Goal: Task Accomplishment & Management: Complete application form

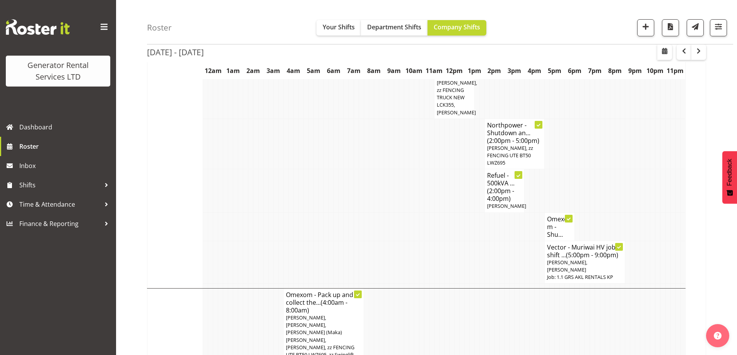
scroll to position [773, 0]
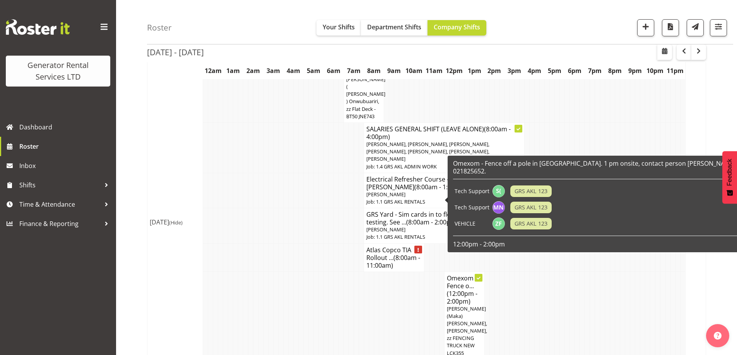
scroll to position [1199, 0]
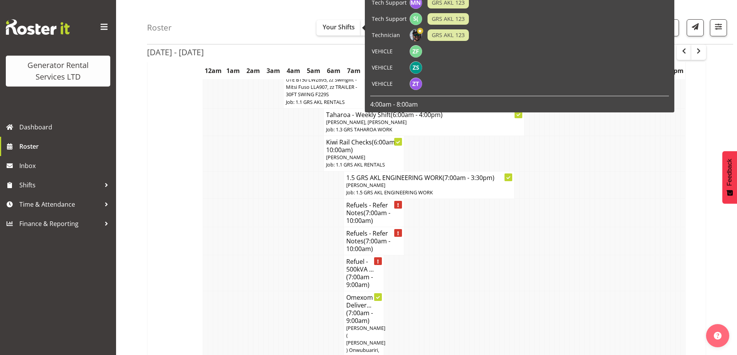
scroll to position [967, 0]
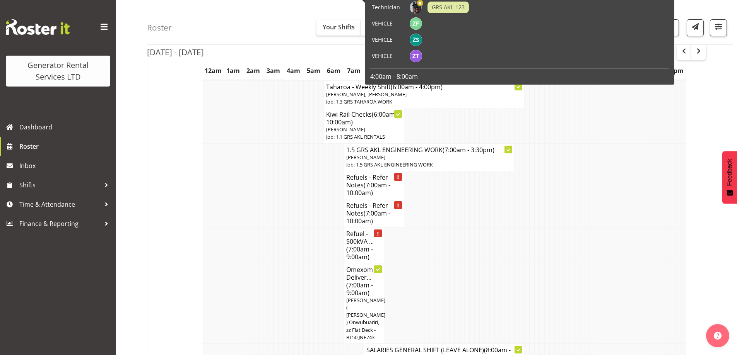
click at [296, 263] on td at bounding box center [295, 303] width 5 height 80
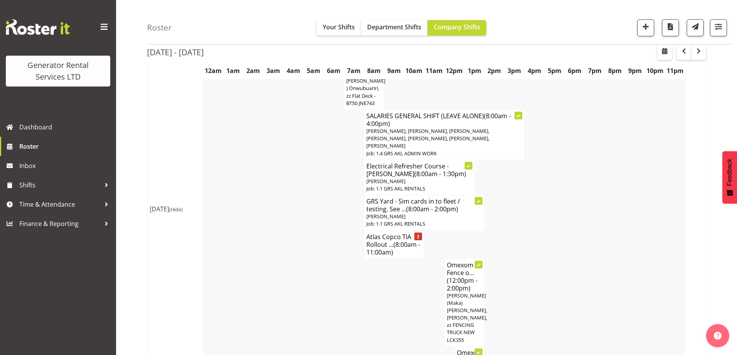
scroll to position [1237, 0]
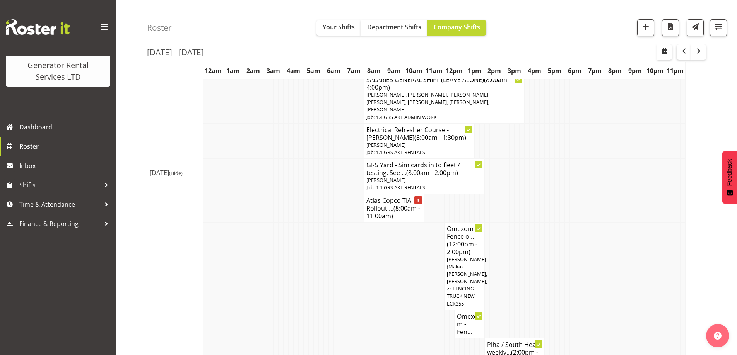
click at [385, 338] on td at bounding box center [386, 356] width 5 height 36
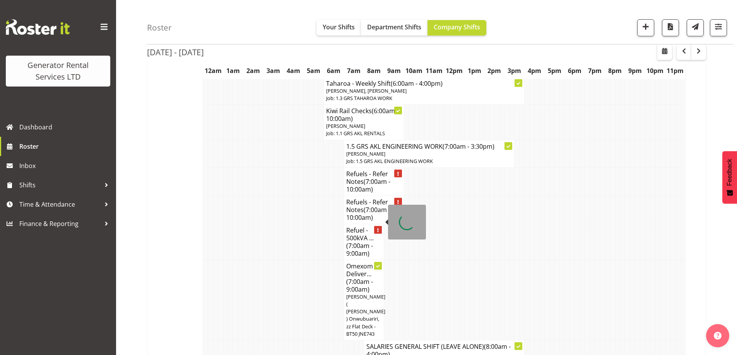
scroll to position [967, 0]
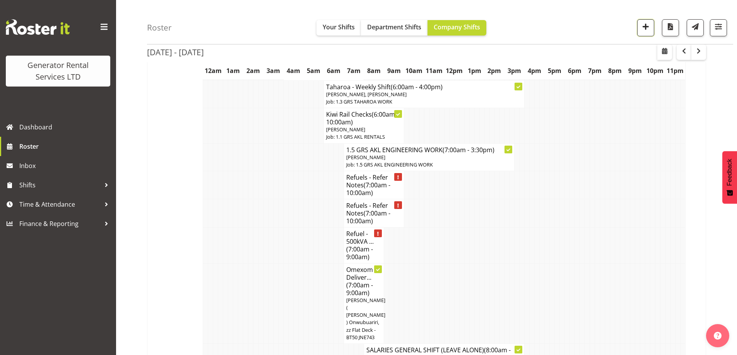
click at [642, 27] on span "button" at bounding box center [645, 27] width 10 height 10
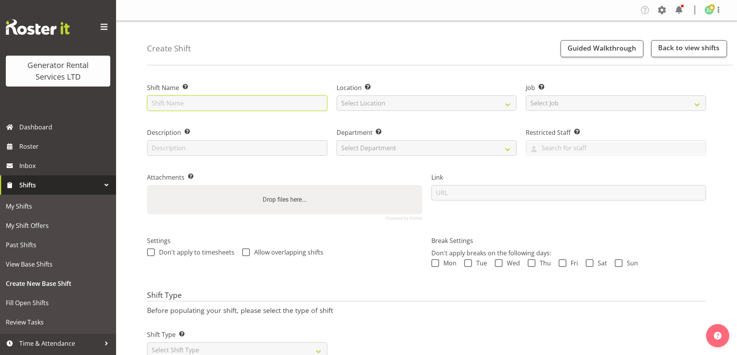
click at [206, 99] on input "text" at bounding box center [237, 103] width 180 height 15
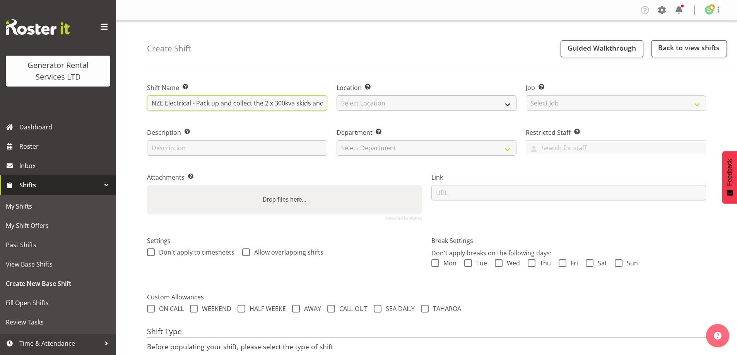
scroll to position [0, 50]
drag, startPoint x: 288, startPoint y: 101, endPoint x: 393, endPoint y: 104, distance: 104.5
click at [393, 104] on div "Shift Name Enter a name for the shift (e.g. Day Shift). NZE Electrical - Pack u…" at bounding box center [426, 148] width 568 height 153
click at [316, 101] on input "NZE Electrical - Pack up and collect the 2 x 300kva skids and 200kva trailer at" at bounding box center [237, 103] width 180 height 15
click at [326, 102] on input "NZE Electrical - Pack up and collect the 2 x 300kva skids and 200kva trailer at" at bounding box center [237, 103] width 180 height 15
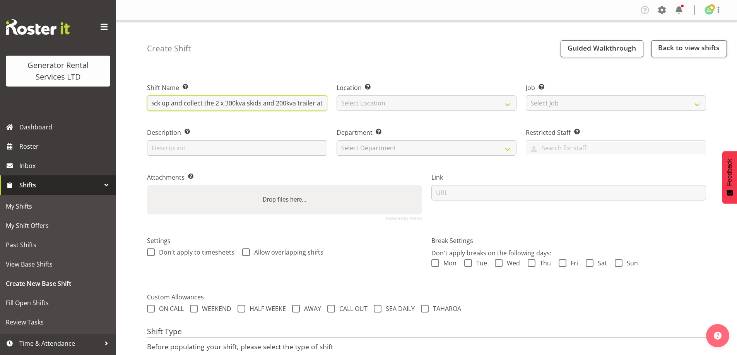
paste input "Kings College, Golf Avenue, Ōtāhuhu, Auckland"
type input "NZE Electrical - Pack up and collect the 2 x 300kva skids and 200kva trailer at…"
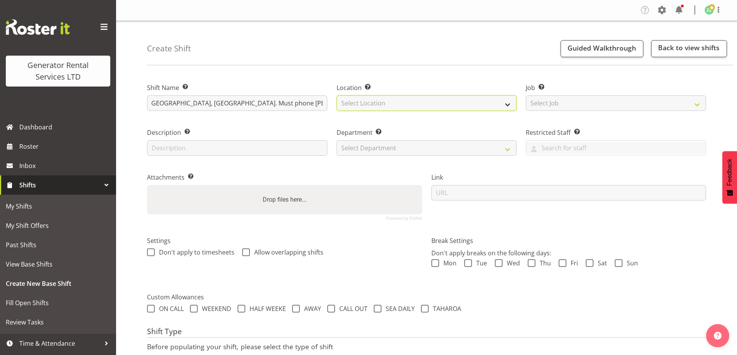
scroll to position [0, 0]
click at [370, 100] on select "Select Location GRS Auckland" at bounding box center [426, 103] width 180 height 15
select select "28"
click at [336, 96] on select "Select Location GRS Auckland" at bounding box center [426, 103] width 180 height 15
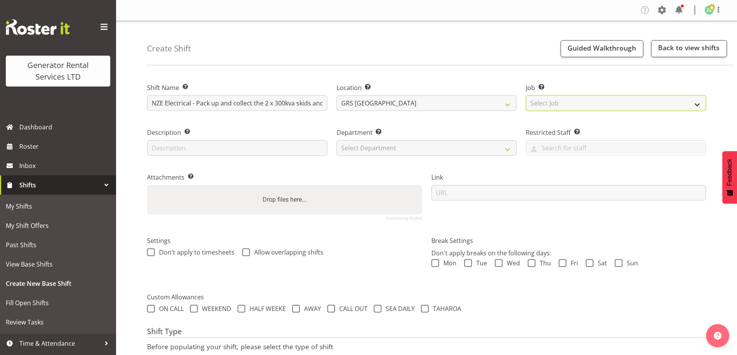
drag, startPoint x: 545, startPoint y: 103, endPoint x: 550, endPoint y: 107, distance: 6.3
click at [545, 103] on select "Select Job Create new job 1.1 GRS AKL RENTALS 1.1 GRS AKL RENTALS AC 1.1 GRS AK…" at bounding box center [615, 103] width 180 height 15
select select "9"
click at [525, 96] on select "Select Job Create new job 1.1 GRS AKL RENTALS 1.1 GRS AKL RENTALS AC 1.1 GRS AK…" at bounding box center [615, 103] width 180 height 15
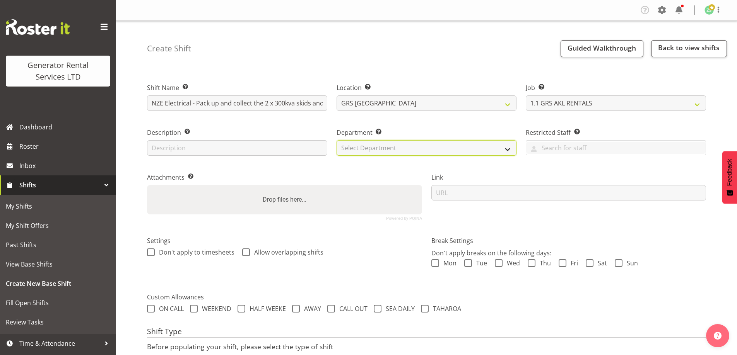
click at [498, 143] on select "Select Department GRS ADMIN AKL GRS HIRE AKL GRS HIRE TGA GRS HIRE HST GRS ENGI…" at bounding box center [426, 147] width 180 height 15
select select "20"
click at [336, 140] on select "Select Department GRS ADMIN AKL GRS HIRE AKL GRS HIRE TGA GRS HIRE HST GRS ENGI…" at bounding box center [426, 147] width 180 height 15
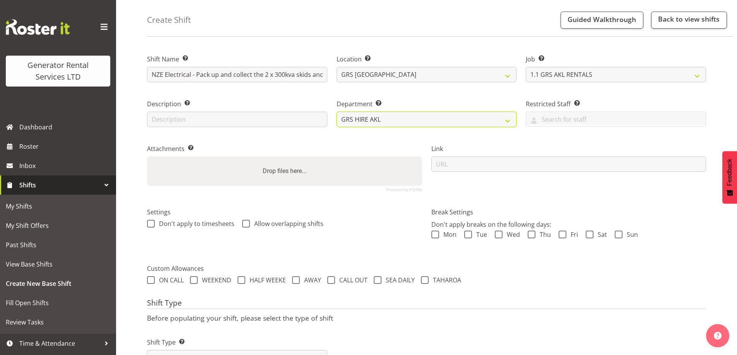
scroll to position [63, 0]
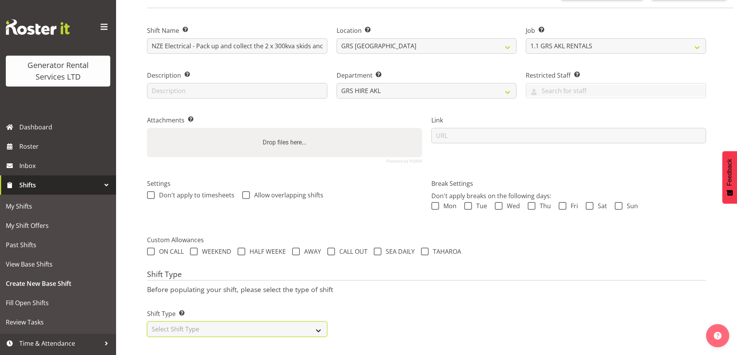
click at [250, 323] on select "Select Shift Type One Off Shift Recurring Shift Rotating Shift" at bounding box center [237, 329] width 180 height 15
select select "one_off"
click at [147, 322] on select "Select Shift Type One Off Shift Recurring Shift Rotating Shift" at bounding box center [237, 329] width 180 height 15
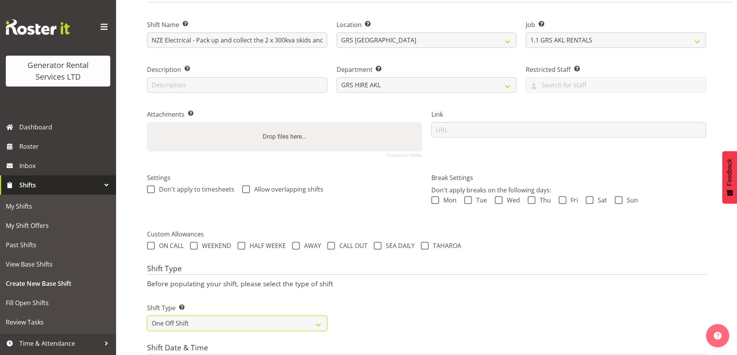
scroll to position [256, 0]
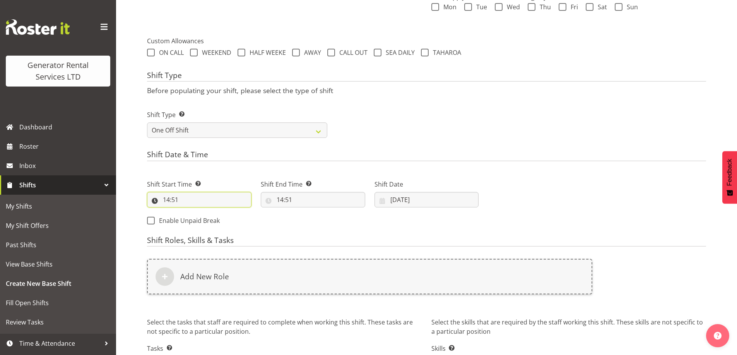
click at [195, 194] on input "14:51" at bounding box center [199, 199] width 104 height 15
click at [191, 220] on select "00 01 02 03 04 05 06 07 08 09 10 11 12 13 14 15 16 17 18 19 20 21 22 23" at bounding box center [199, 219] width 17 height 15
select select "8"
click at [191, 212] on select "00 01 02 03 04 05 06 07 08 09 10 11 12 13 14 15 16 17 18 19 20 21 22 23" at bounding box center [199, 219] width 17 height 15
type input "08:51"
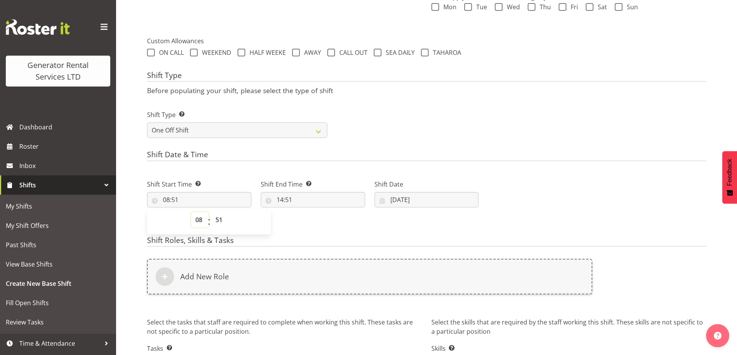
click at [201, 223] on select "00 01 02 03 04 05 06 07 08 09 10 11 12 13 14 15 16 17 18 19 20 21 22 23" at bounding box center [199, 219] width 17 height 15
select select "9"
click at [191, 212] on select "00 01 02 03 04 05 06 07 08 09 10 11 12 13 14 15 16 17 18 19 20 21 22 23" at bounding box center [199, 219] width 17 height 15
type input "09:51"
drag, startPoint x: 218, startPoint y: 222, endPoint x: 220, endPoint y: 213, distance: 9.8
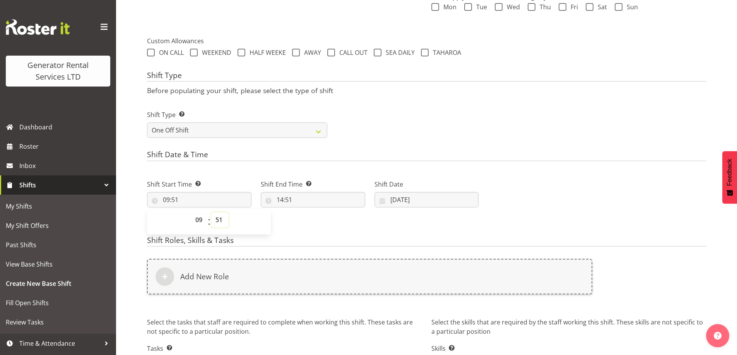
click at [218, 222] on select "00 01 02 03 04 05 06 07 08 09 10 11 12 13 14 15 16 17 18 19 20 21 22 23 24 25 2…" at bounding box center [219, 219] width 17 height 15
select select "0"
click at [211, 212] on select "00 01 02 03 04 05 06 07 08 09 10 11 12 13 14 15 16 17 18 19 20 21 22 23 24 25 2…" at bounding box center [219, 219] width 17 height 15
type input "09:00"
click at [323, 203] on input "14:51" at bounding box center [313, 199] width 104 height 15
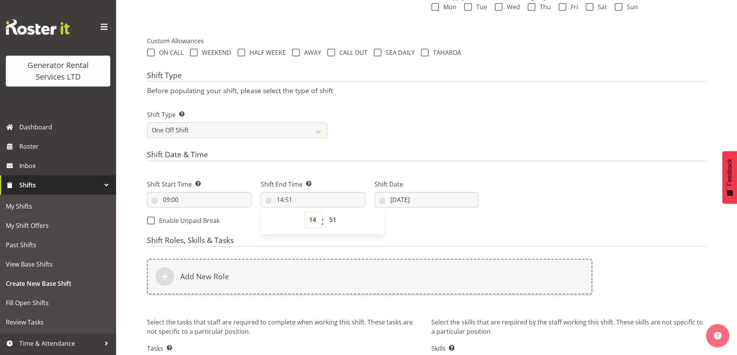
drag, startPoint x: 306, startPoint y: 215, endPoint x: 310, endPoint y: 218, distance: 5.4
click at [310, 218] on select "00 01 02 03 04 05 06 07 08 09 10 11 12 13 14 15 16 17 18 19 20 21 22 23" at bounding box center [313, 219] width 17 height 15
select select "12"
click at [305, 212] on select "00 01 02 03 04 05 06 07 08 09 10 11 12 13 14 15 16 17 18 19 20 21 22 23" at bounding box center [313, 219] width 17 height 15
type input "12:51"
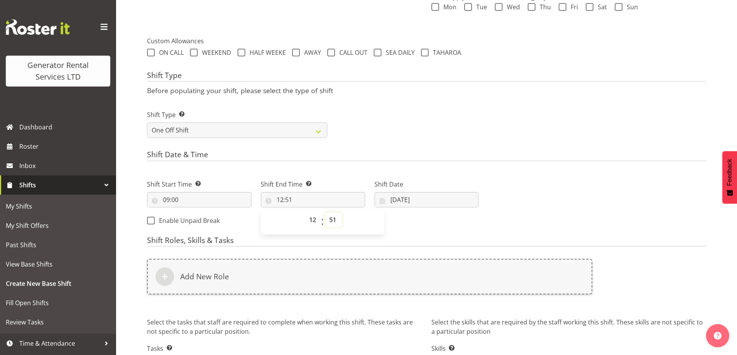
click at [330, 214] on select "00 01 02 03 04 05 06 07 08 09 10 11 12 13 14 15 16 17 18 19 20 21 22 23 24 25 2…" at bounding box center [333, 219] width 17 height 15
select select "0"
click at [325, 212] on select "00 01 02 03 04 05 06 07 08 09 10 11 12 13 14 15 16 17 18 19 20 21 22 23 24 25 2…" at bounding box center [333, 219] width 17 height 15
type input "12:00"
click at [441, 200] on input "23/09/2025" at bounding box center [426, 199] width 104 height 15
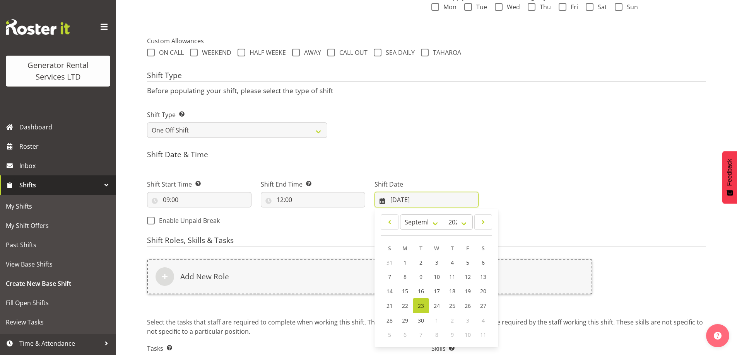
scroll to position [311, 0]
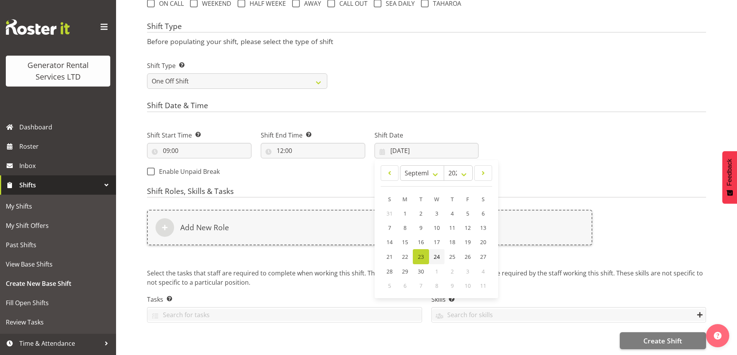
click at [439, 253] on span "24" at bounding box center [436, 256] width 6 height 7
type input "24/09/2025"
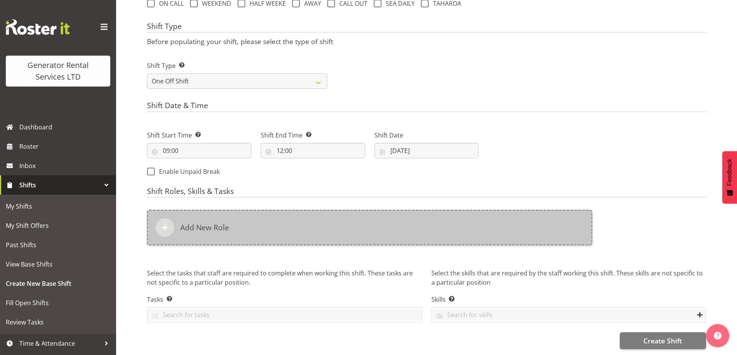
click at [372, 239] on div "Add New Role" at bounding box center [369, 228] width 445 height 36
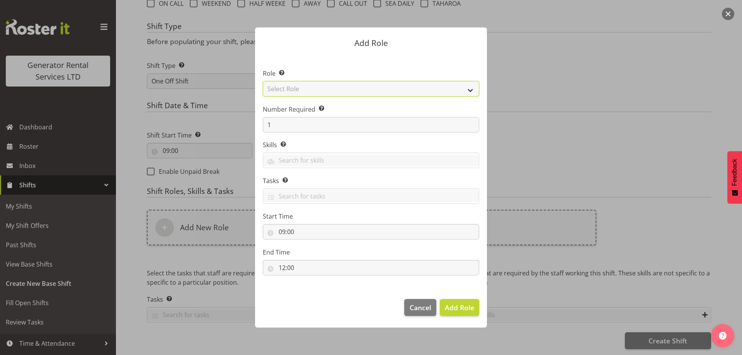
click at [291, 90] on select "Select Role Account Manager Electrician Engineering GM HSEQ manager MECH Mechan…" at bounding box center [371, 88] width 217 height 15
select select "20"
click at [263, 81] on select "Select Role Account Manager Electrician Engineering GM HSEQ manager MECH Mechan…" at bounding box center [371, 88] width 217 height 15
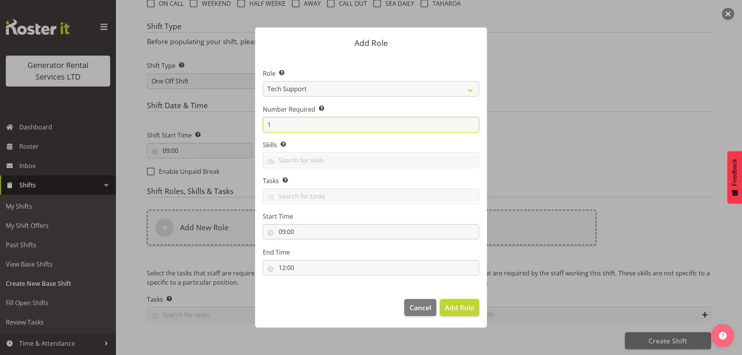
click at [290, 128] on input "1" at bounding box center [371, 124] width 217 height 15
type input "4"
click at [456, 301] on button "Add 4 Roles" at bounding box center [455, 307] width 49 height 17
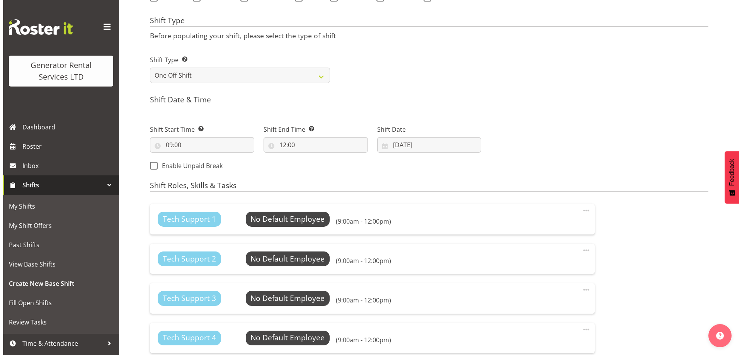
scroll to position [466, 0]
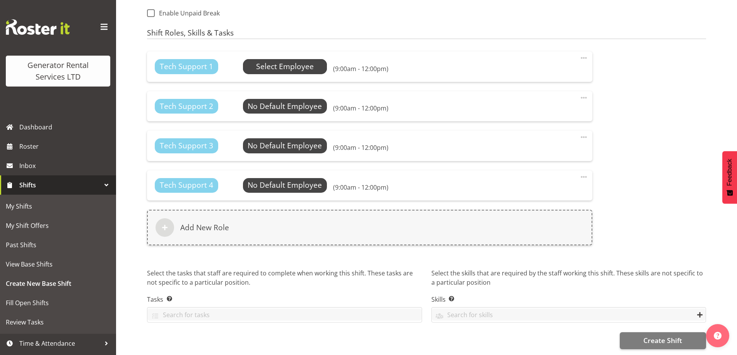
click at [268, 64] on span "Select Employee" at bounding box center [285, 66] width 58 height 11
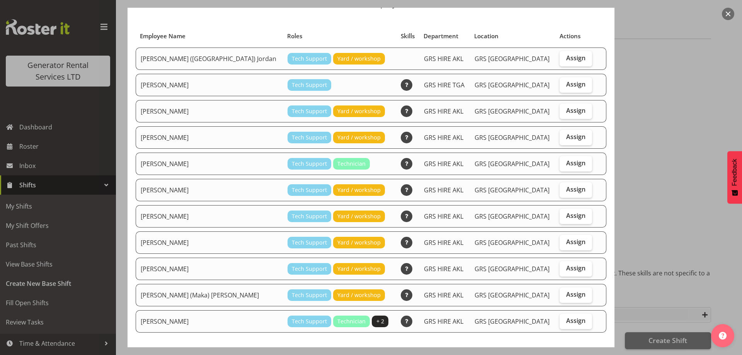
scroll to position [73, 0]
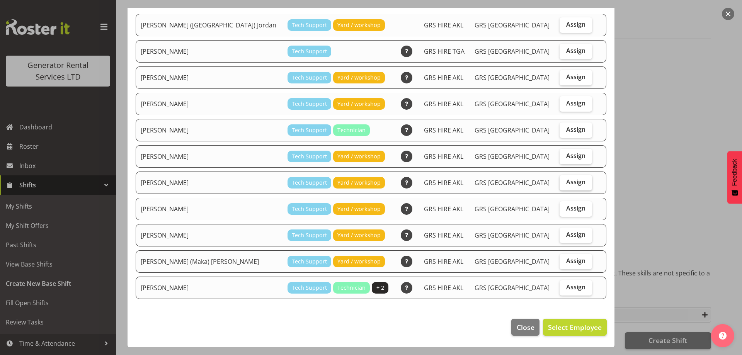
click at [580, 181] on label "Assign" at bounding box center [576, 182] width 32 height 15
click at [565, 181] on input "Assign" at bounding box center [562, 182] width 5 height 5
checkbox input "true"
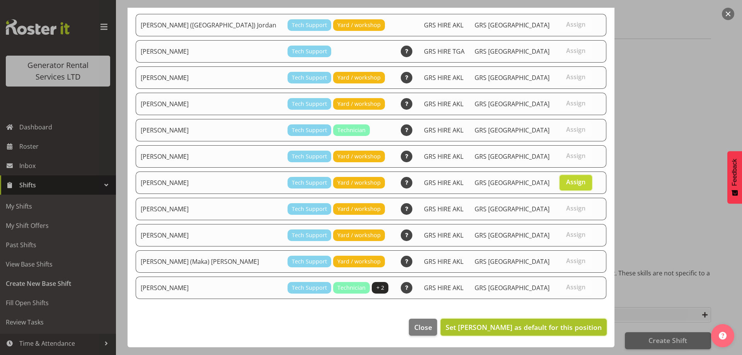
click at [555, 324] on span "Set Mina Nomani as default for this position" at bounding box center [524, 327] width 156 height 9
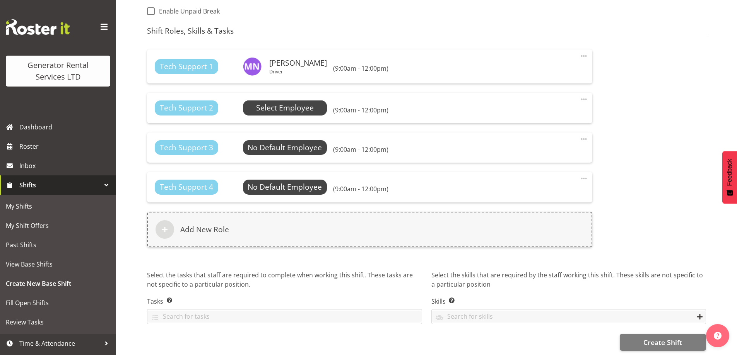
click at [266, 107] on span "Select Employee" at bounding box center [285, 107] width 58 height 11
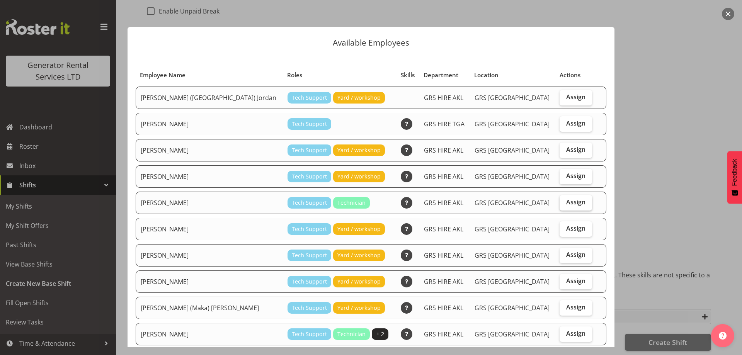
click at [571, 206] on label "Assign" at bounding box center [576, 202] width 32 height 15
click at [565, 205] on input "Assign" at bounding box center [562, 202] width 5 height 5
checkbox input "true"
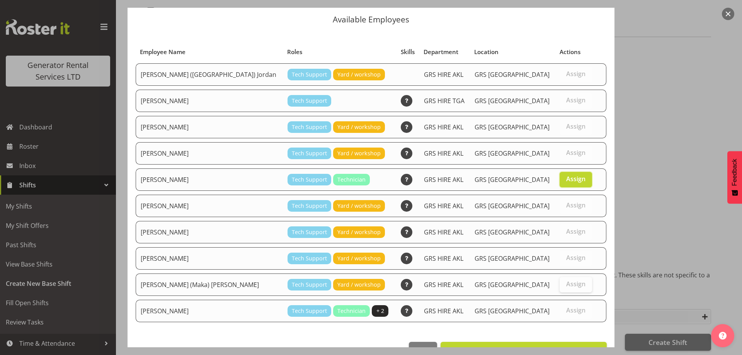
scroll to position [46, 0]
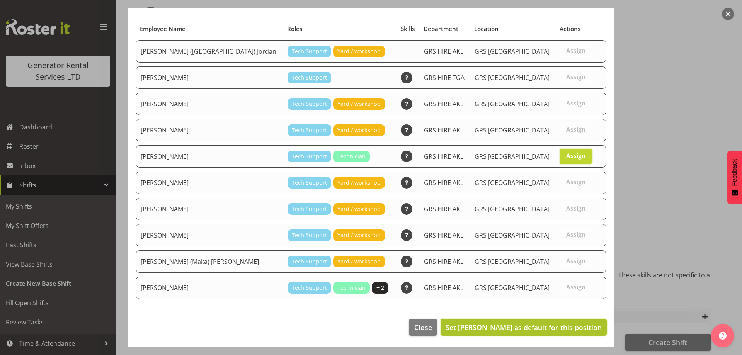
click at [546, 324] on span "Set Craig Barrett as default for this position" at bounding box center [524, 327] width 156 height 9
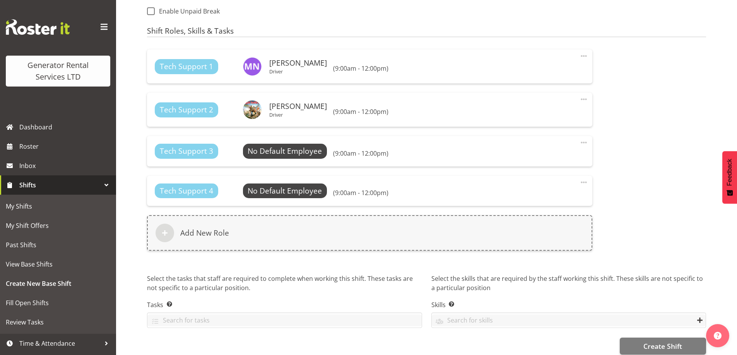
click at [279, 140] on div "Tech Support 3 No Default Employee Select Employee (9:00am - 12:00pm) Edit Dele…" at bounding box center [369, 151] width 445 height 30
click at [275, 146] on span "Select Employee" at bounding box center [285, 151] width 58 height 11
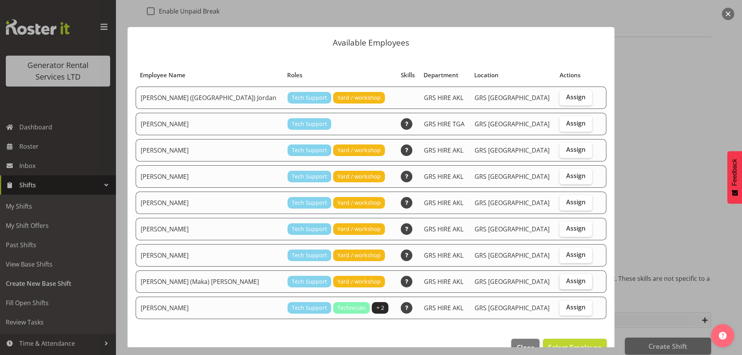
click at [560, 282] on label "Assign" at bounding box center [576, 281] width 32 height 15
click at [560, 282] on input "Assign" at bounding box center [562, 281] width 5 height 5
checkbox input "true"
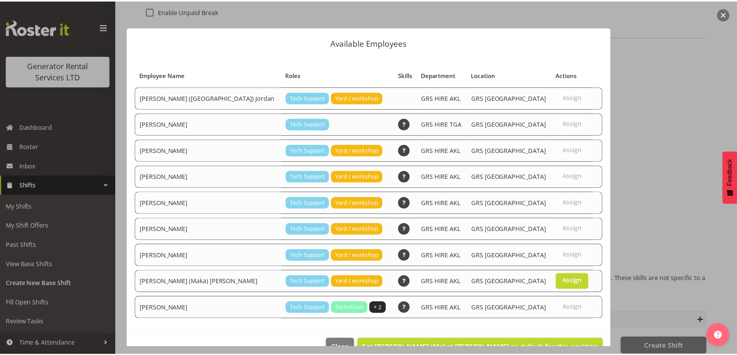
scroll to position [20, 0]
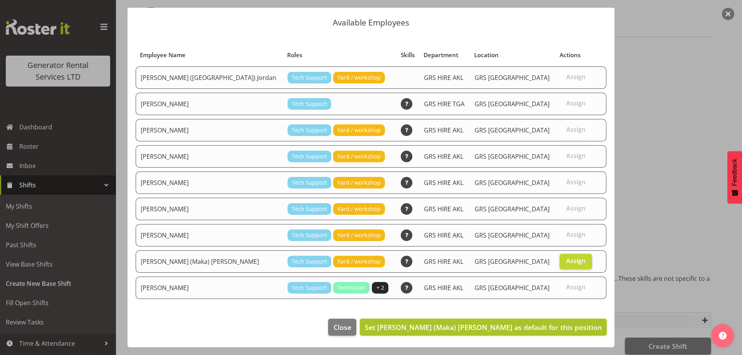
click at [547, 326] on span "Set Sione (Maka) Fifita as default for this position" at bounding box center [483, 327] width 237 height 9
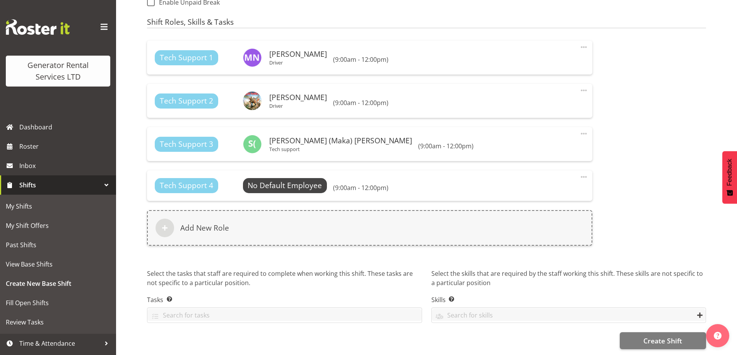
scroll to position [481, 0]
click at [637, 336] on button "Create Shift" at bounding box center [662, 341] width 86 height 17
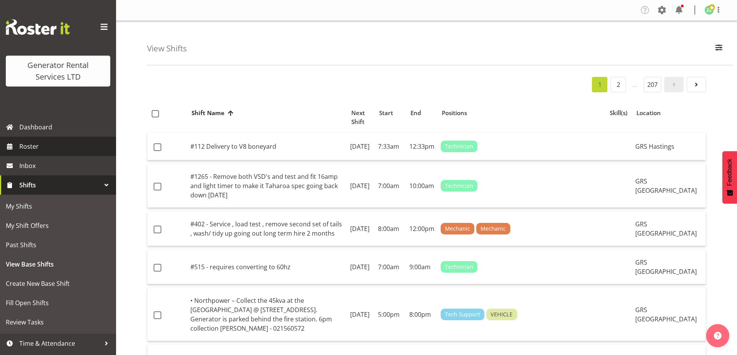
click at [86, 148] on span "Roster" at bounding box center [65, 147] width 93 height 12
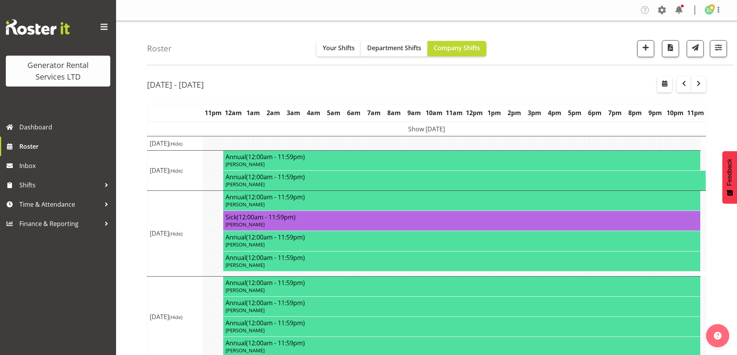
click at [88, 355] on div "Generator Rental Services LTD Dashboard Roster Inbox Shifts Time & Attendance F…" at bounding box center [58, 177] width 116 height 355
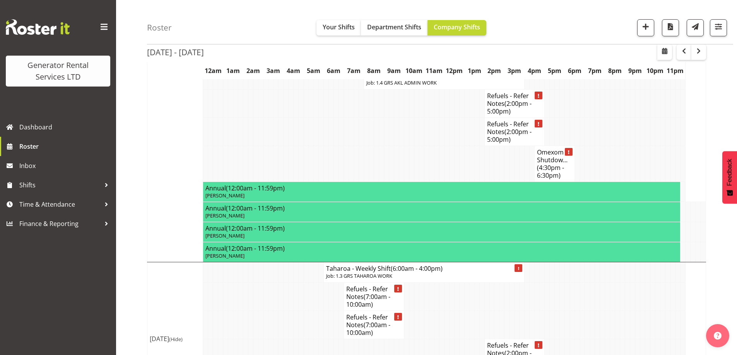
scroll to position [2780, 0]
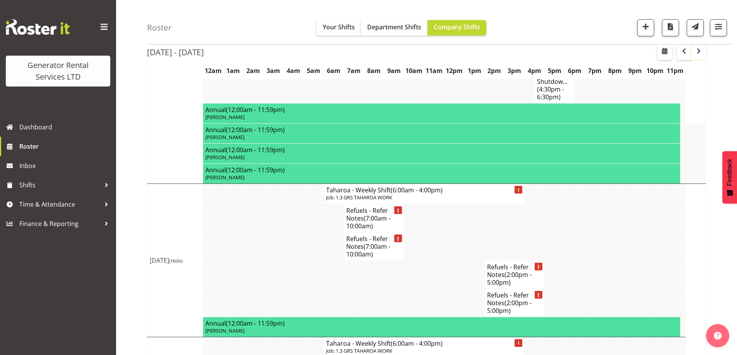
click at [701, 48] on span "button" at bounding box center [698, 50] width 9 height 9
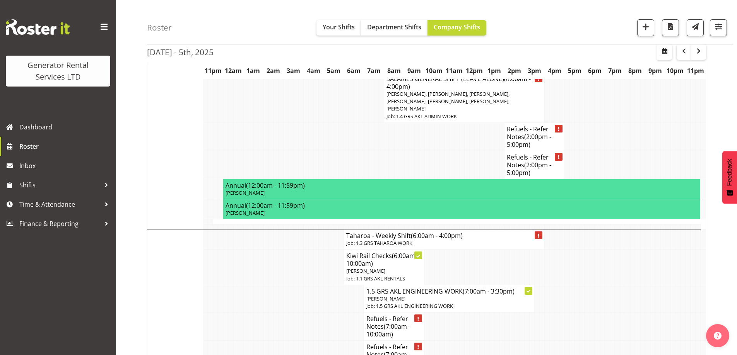
scroll to position [271, 0]
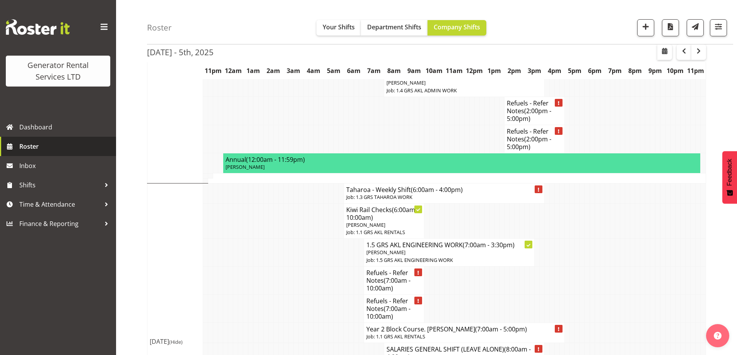
click at [50, 150] on span "Roster" at bounding box center [65, 147] width 93 height 12
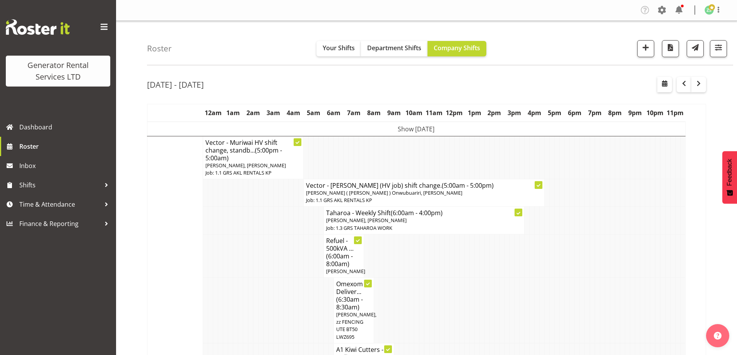
click at [245, 259] on td at bounding box center [245, 255] width 5 height 43
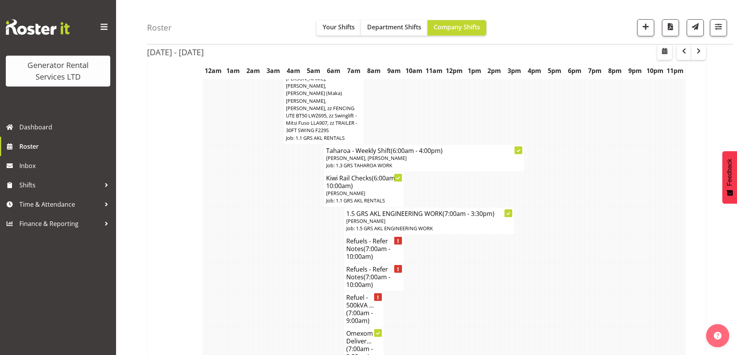
scroll to position [889, 0]
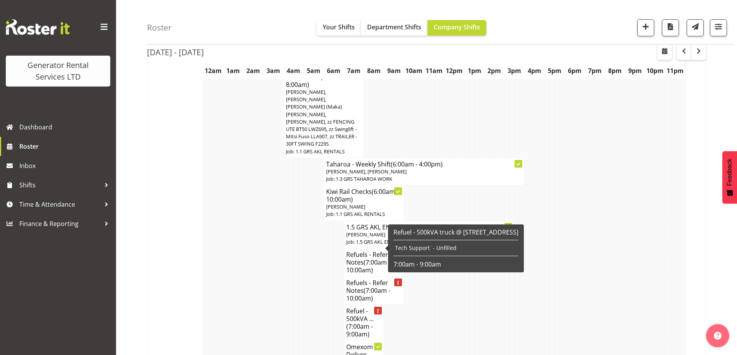
click at [356, 307] on h4 "Refuel - 500kVA ... (7:00am - 9:00am)" at bounding box center [363, 322] width 35 height 31
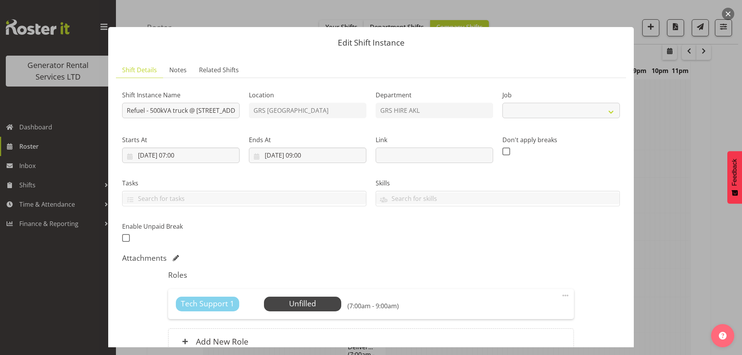
select select "7504"
click at [179, 70] on span "Notes" at bounding box center [177, 69] width 17 height 9
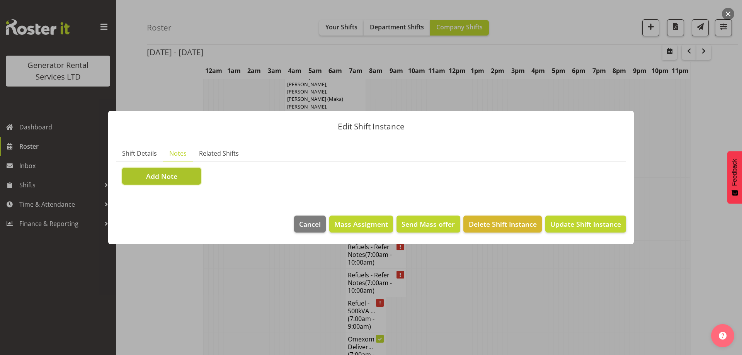
click at [177, 182] on button "Add Note" at bounding box center [161, 176] width 79 height 17
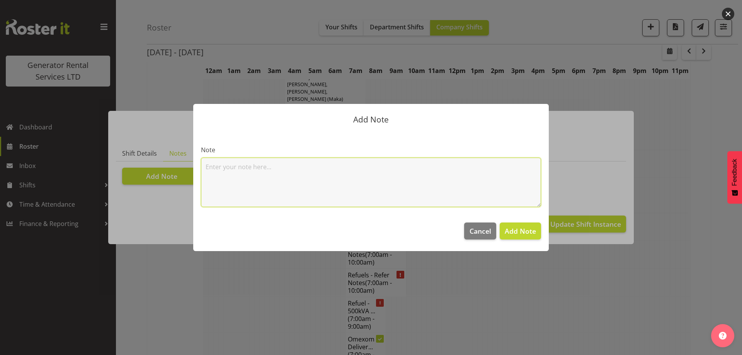
click at [267, 183] on textarea at bounding box center [371, 182] width 340 height 49
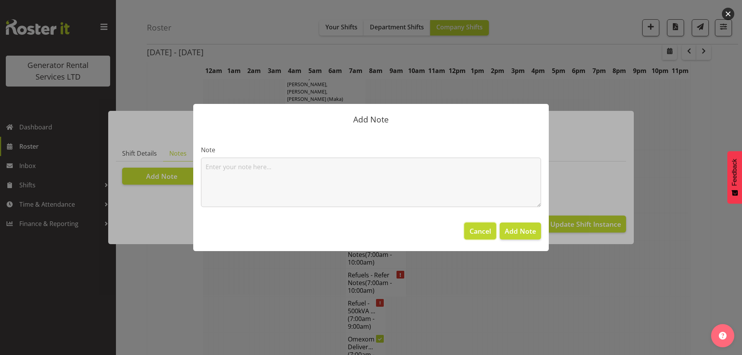
drag, startPoint x: 483, startPoint y: 230, endPoint x: 464, endPoint y: 225, distance: 19.9
click at [480, 230] on span "Cancel" at bounding box center [481, 231] width 22 height 10
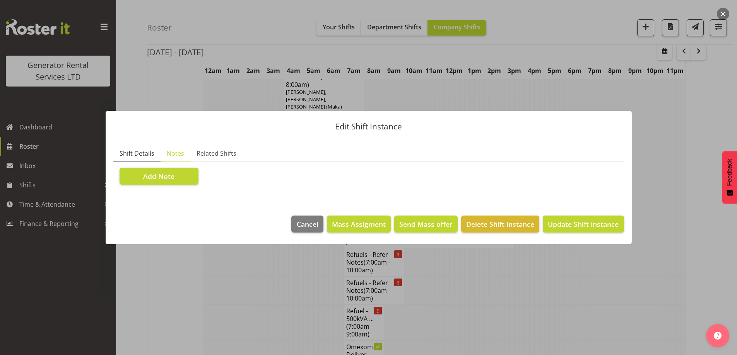
click at [132, 152] on span "Shift Details" at bounding box center [136, 153] width 35 height 9
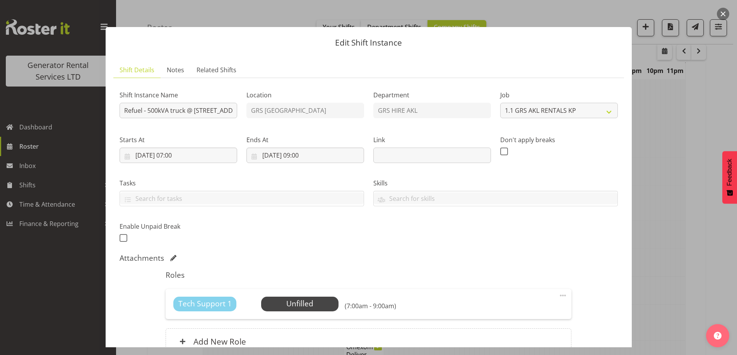
scroll to position [76, 0]
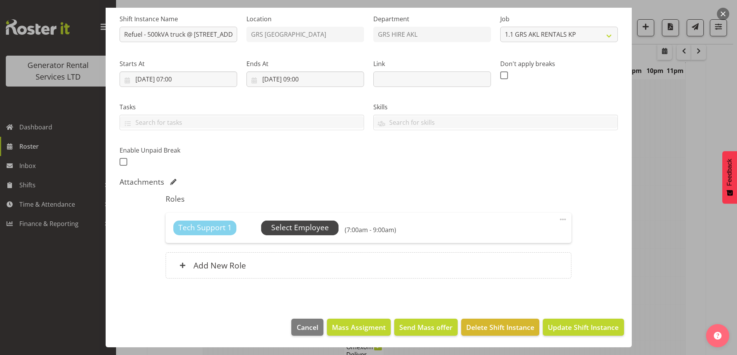
click at [289, 230] on span "Select Employee" at bounding box center [300, 227] width 58 height 11
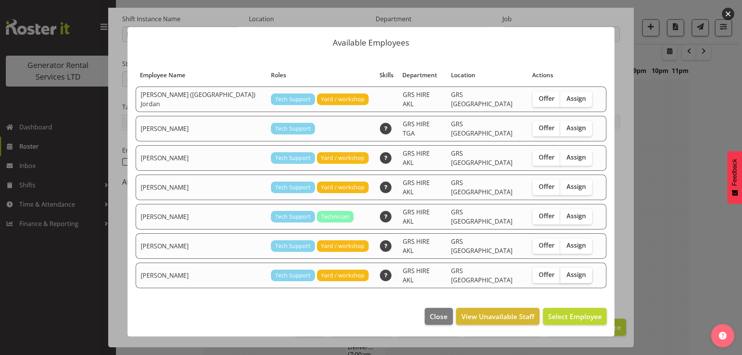
click at [567, 271] on span "Assign" at bounding box center [576, 275] width 19 height 8
click at [561, 273] on input "Assign" at bounding box center [563, 275] width 5 height 5
checkbox input "true"
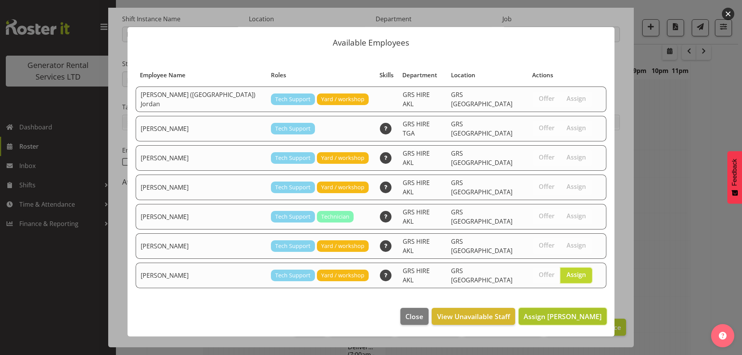
click at [568, 308] on button "Assign Sam Carter" at bounding box center [563, 316] width 88 height 17
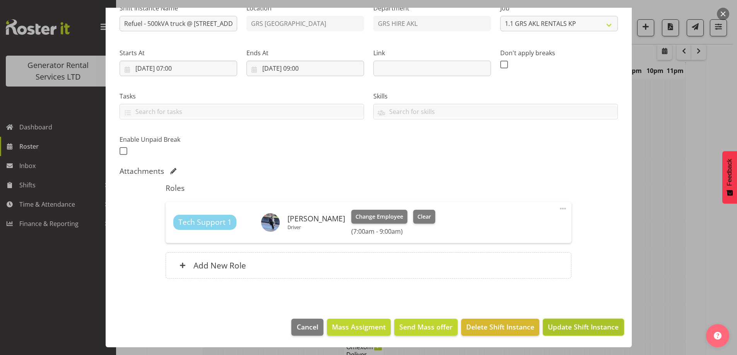
click at [568, 335] on button "Update Shift Instance" at bounding box center [582, 327] width 81 height 17
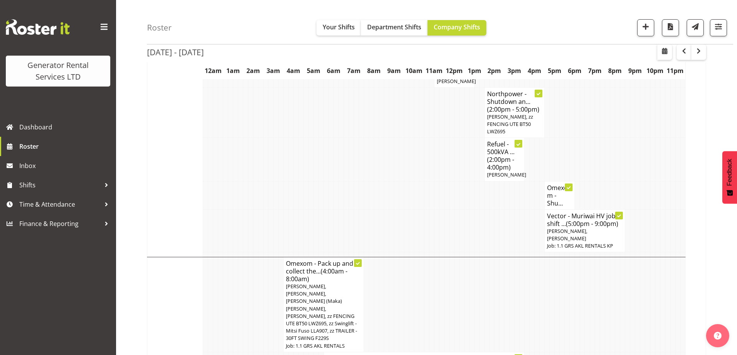
scroll to position [760, 0]
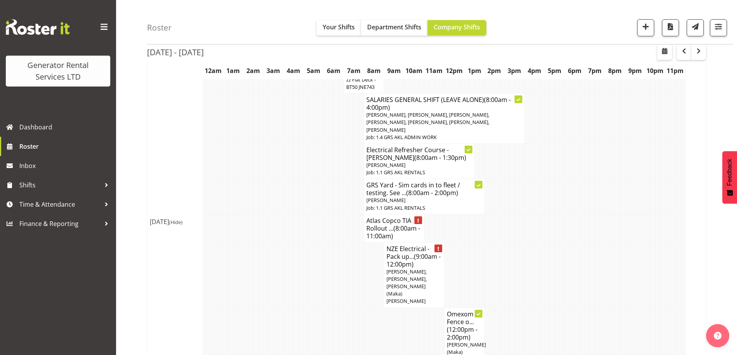
scroll to position [1108, 0]
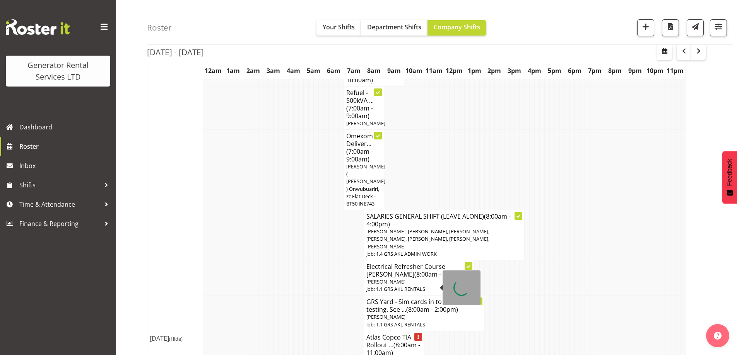
click at [469, 302] on div at bounding box center [461, 288] width 38 height 35
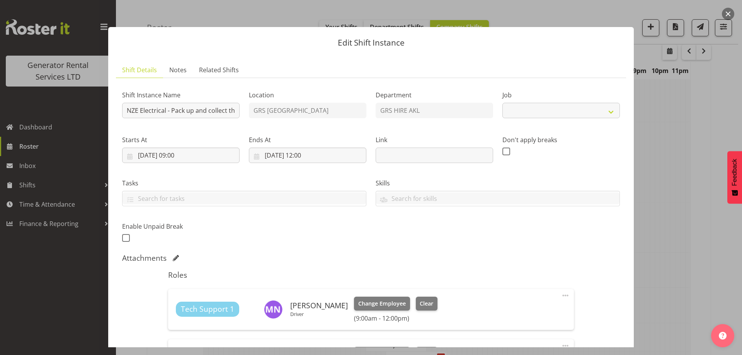
select select "9"
click at [697, 273] on div at bounding box center [371, 177] width 742 height 355
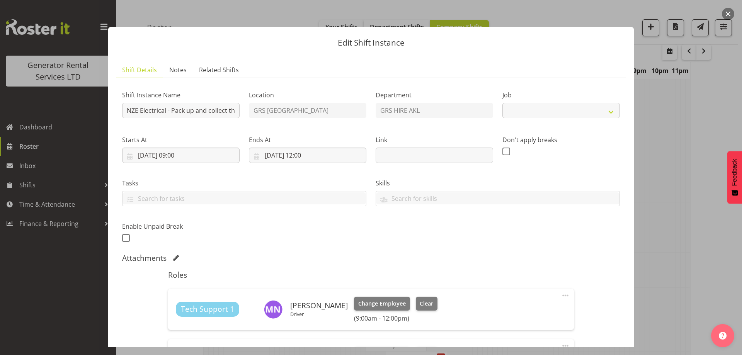
select select "9"
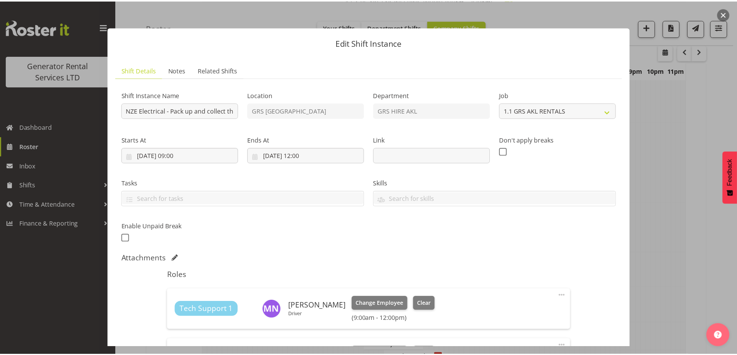
scroll to position [155, 0]
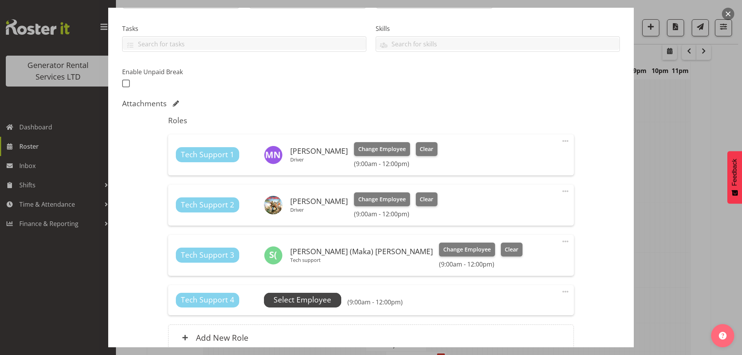
click at [324, 297] on span "Select Employee" at bounding box center [303, 300] width 58 height 11
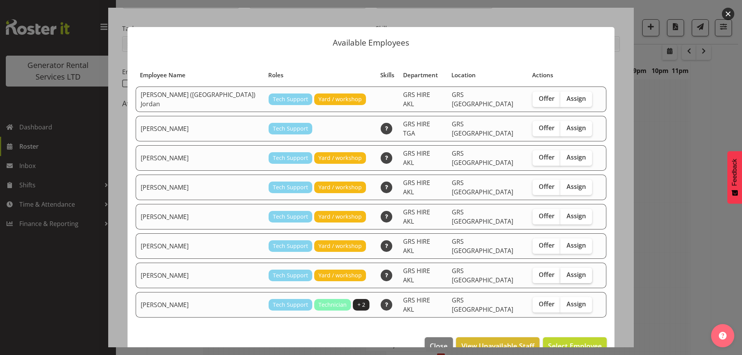
click at [567, 271] on span "Assign" at bounding box center [576, 275] width 19 height 8
click at [566, 273] on input "Assign" at bounding box center [563, 275] width 5 height 5
checkbox input "true"
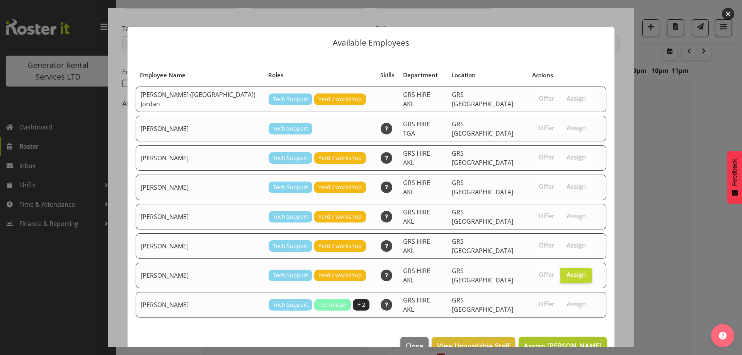
click at [568, 338] on button "Assign Sam Carter" at bounding box center [563, 346] width 88 height 17
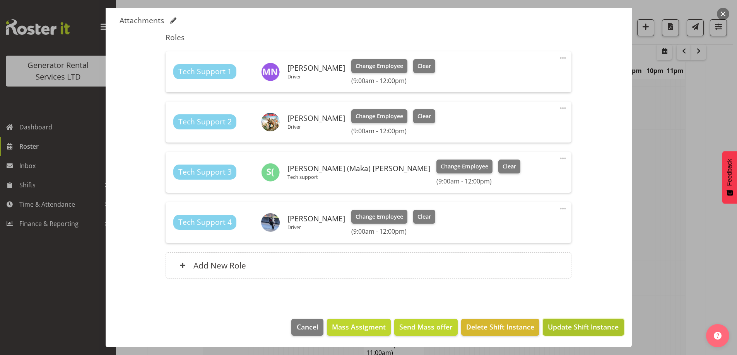
click at [556, 331] on span "Update Shift Instance" at bounding box center [583, 327] width 71 height 10
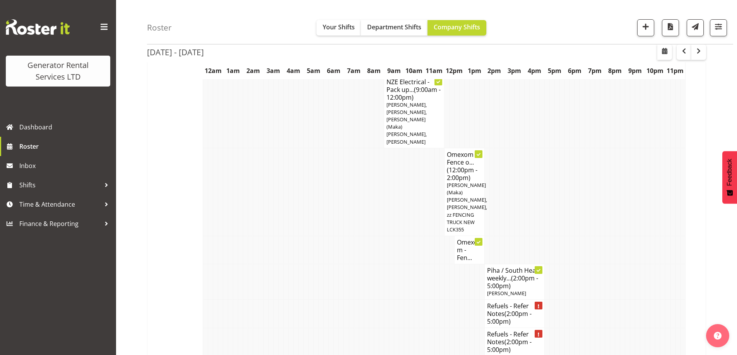
scroll to position [1378, 0]
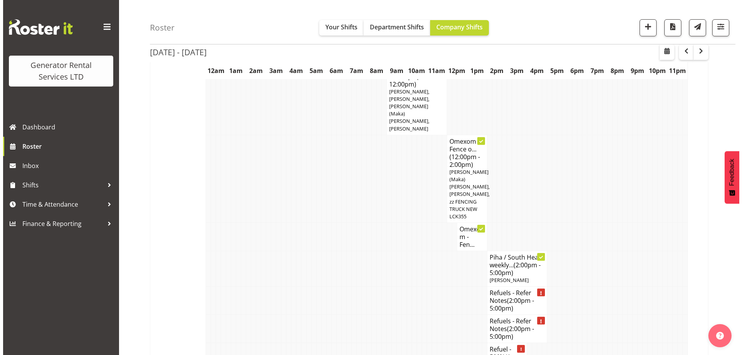
scroll to position [1417, 0]
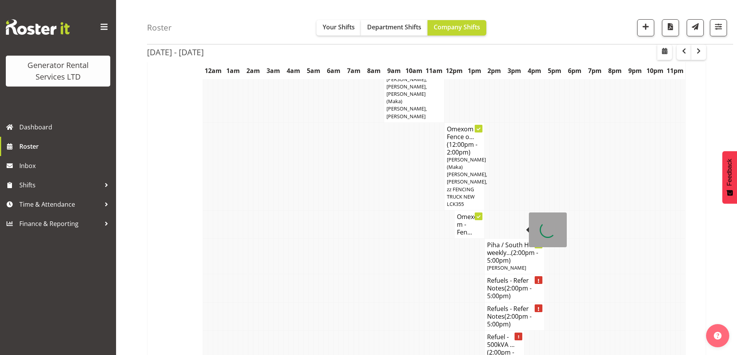
click at [493, 348] on span "(2:00pm - 4:00pm)" at bounding box center [500, 356] width 27 height 16
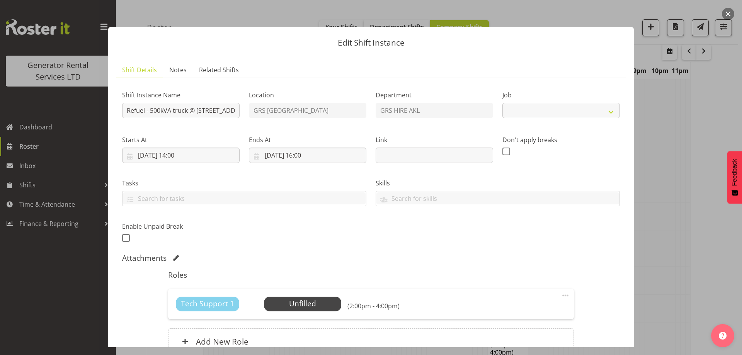
select select "7504"
click at [300, 306] on span "Select Employee" at bounding box center [303, 304] width 58 height 11
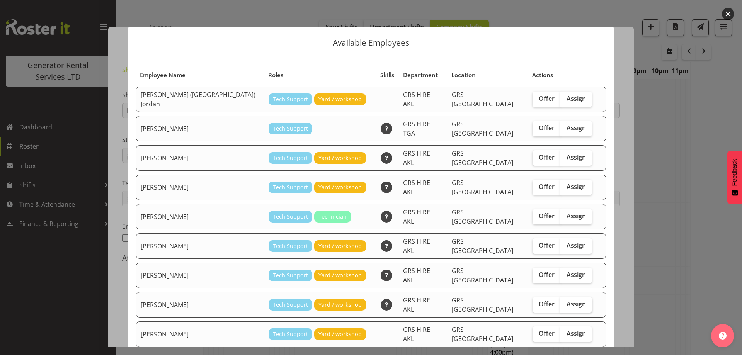
click at [561, 297] on label "Assign" at bounding box center [577, 304] width 32 height 15
click at [561, 302] on input "Assign" at bounding box center [563, 304] width 5 height 5
checkbox input "true"
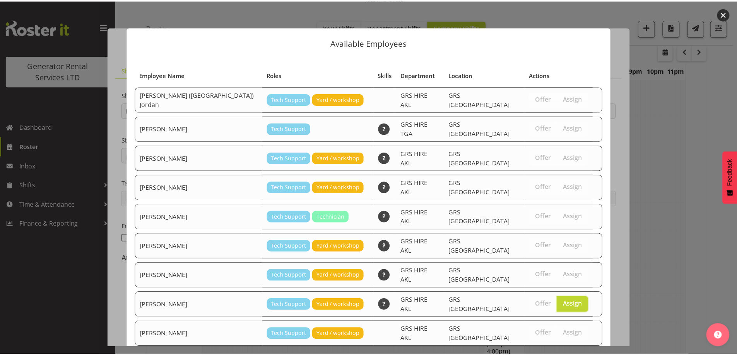
scroll to position [73, 0]
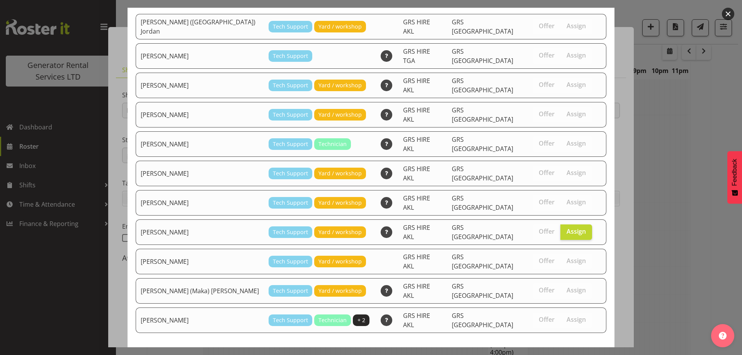
click at [565, 355] on span "Assign Sam Carter" at bounding box center [563, 361] width 78 height 9
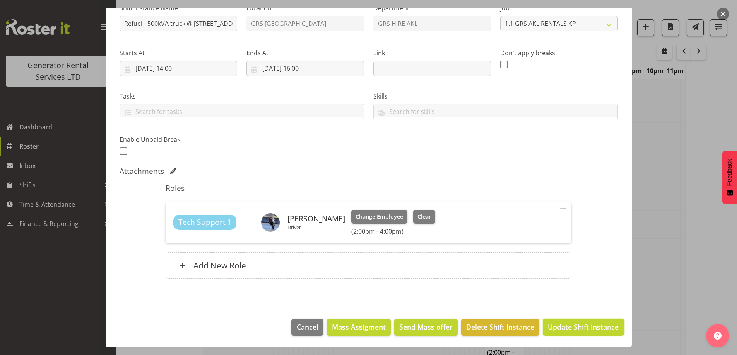
click at [560, 325] on span "Update Shift Instance" at bounding box center [583, 327] width 71 height 10
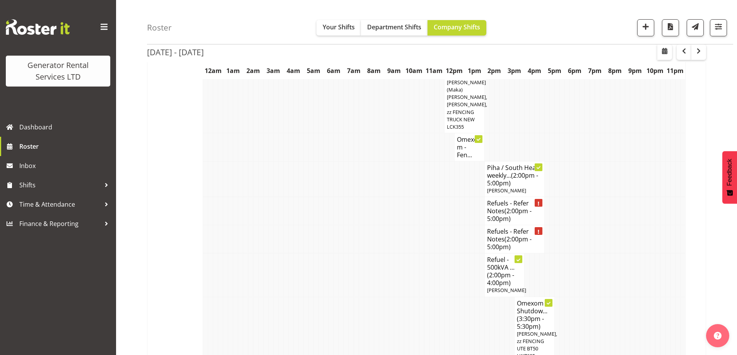
scroll to position [1417, 0]
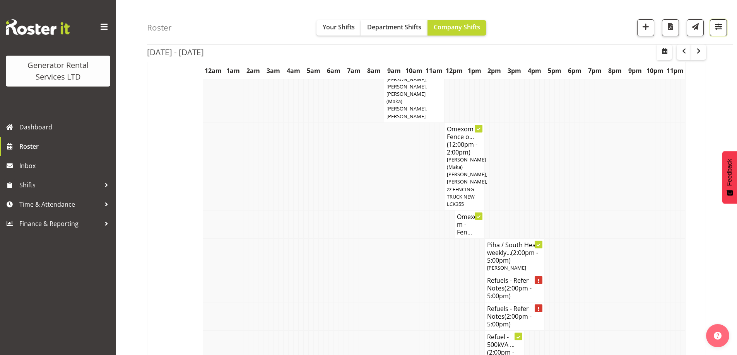
click at [719, 22] on span "button" at bounding box center [718, 27] width 10 height 10
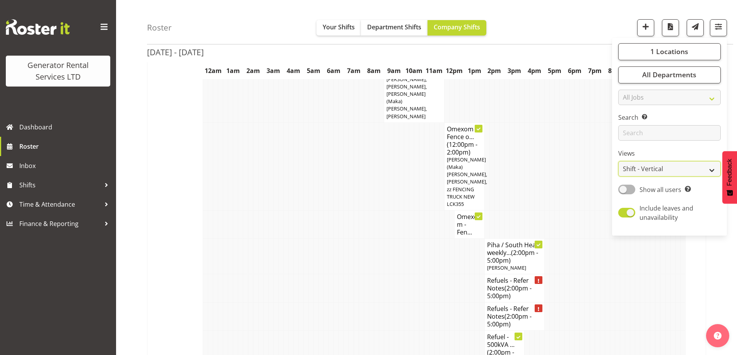
click at [650, 173] on select "Staff Role Shift - Horizontal Shift - Vertical Staff - Location" at bounding box center [669, 169] width 102 height 15
select select "role"
click at [618, 162] on select "Staff Role Shift - Horizontal Shift - Vertical Staff - Location" at bounding box center [669, 169] width 102 height 15
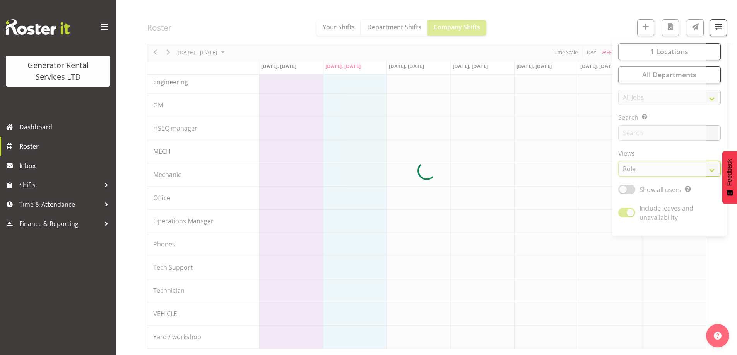
scroll to position [84, 0]
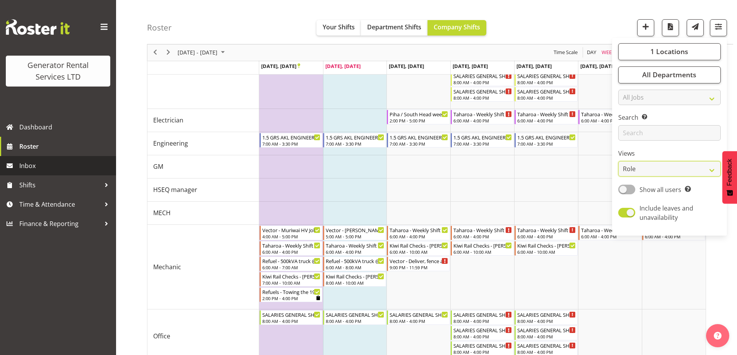
scroll to position [855, 0]
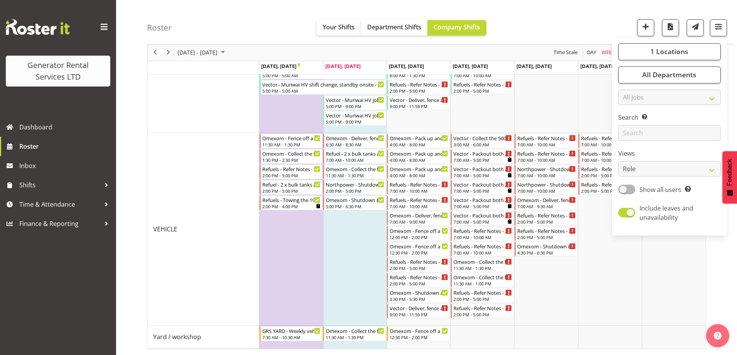
click at [586, 31] on div "Roster Your Shifts Department Shifts Company Shifts 1 Locations Clear GRS Auckl…" at bounding box center [440, 22] width 586 height 44
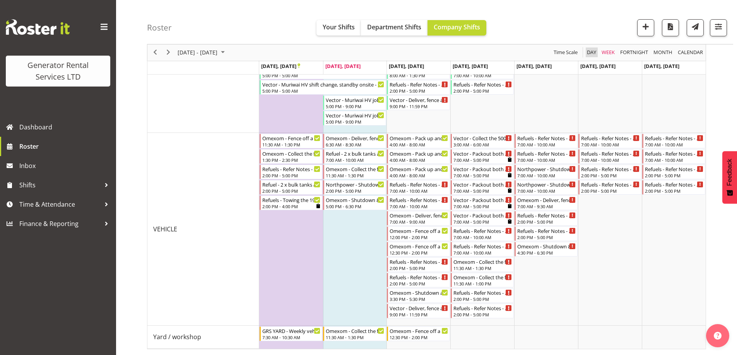
click at [595, 53] on span "Day" at bounding box center [591, 53] width 11 height 10
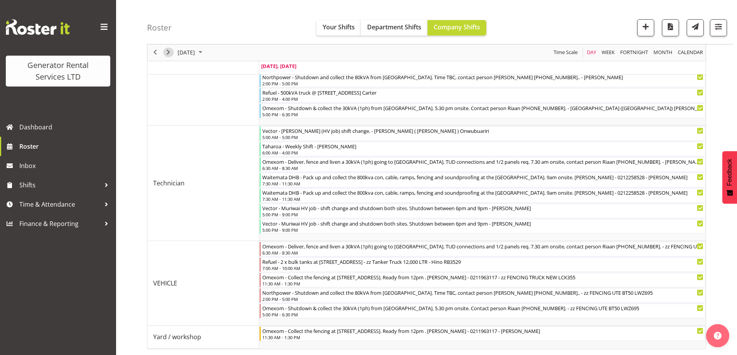
click at [169, 53] on span "Next" at bounding box center [168, 53] width 9 height 10
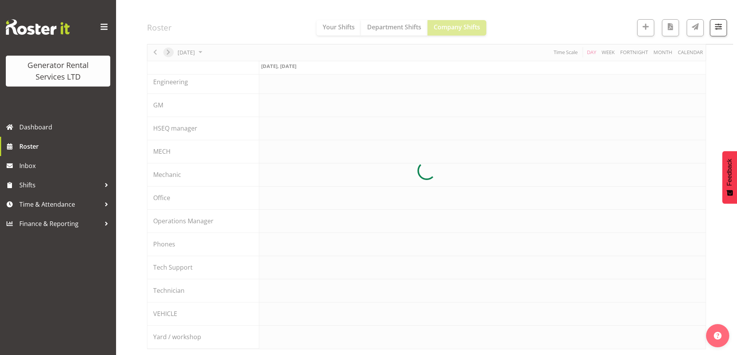
scroll to position [84, 0]
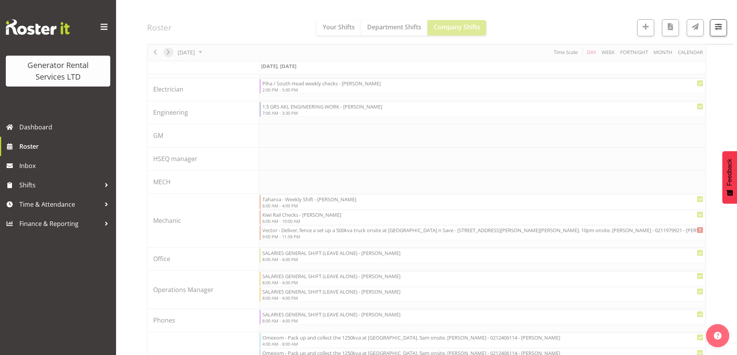
scroll to position [500, 0]
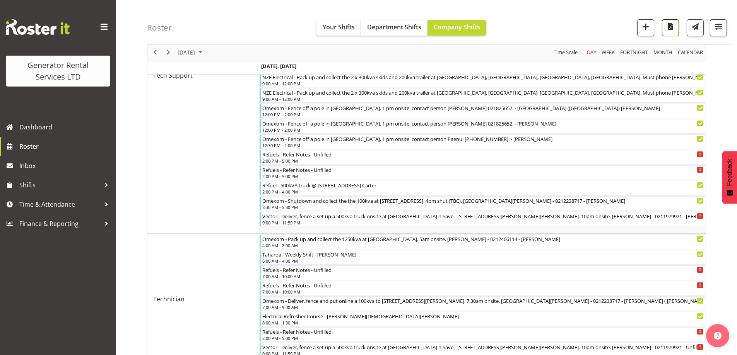
click at [669, 28] on span "button" at bounding box center [670, 27] width 10 height 10
click at [39, 153] on link "Roster" at bounding box center [58, 146] width 116 height 19
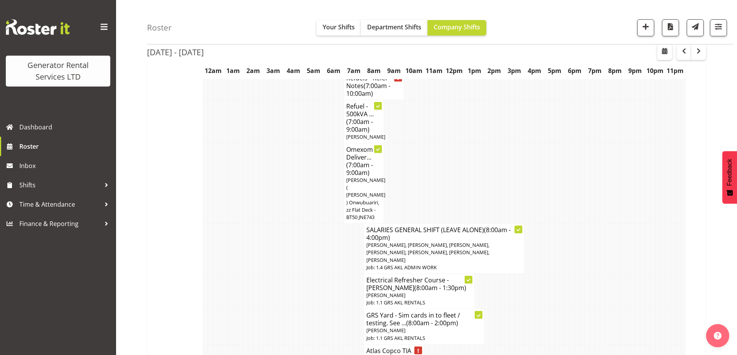
scroll to position [1083, 0]
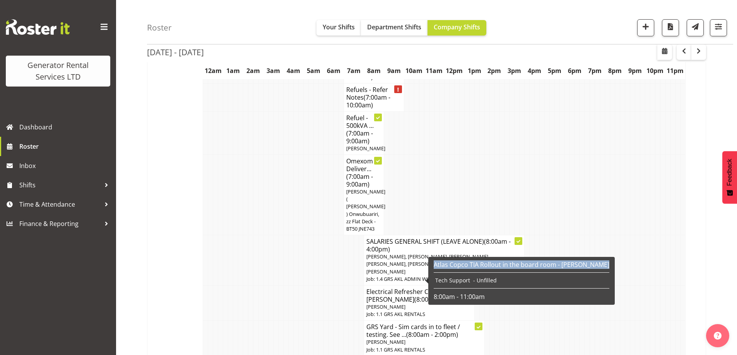
drag, startPoint x: 434, startPoint y: 264, endPoint x: 435, endPoint y: 270, distance: 5.2
click at [435, 270] on div "Atlas Copco TIA Rollout in the board room - Jacques Tech Support - Unfilled 8:0…" at bounding box center [521, 281] width 176 height 40
copy h6 "Atlas Copco TIA Rollout in the board room - [PERSON_NAME]"
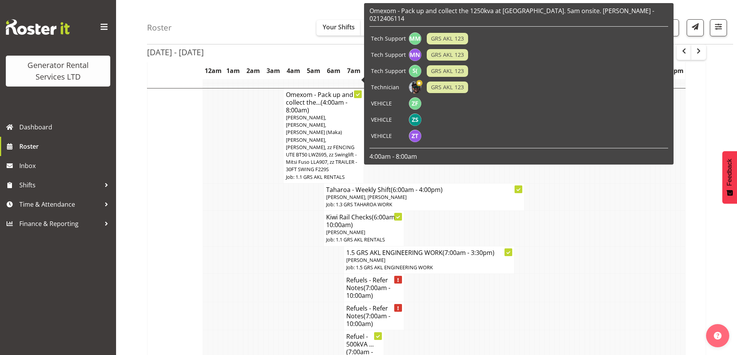
scroll to position [851, 0]
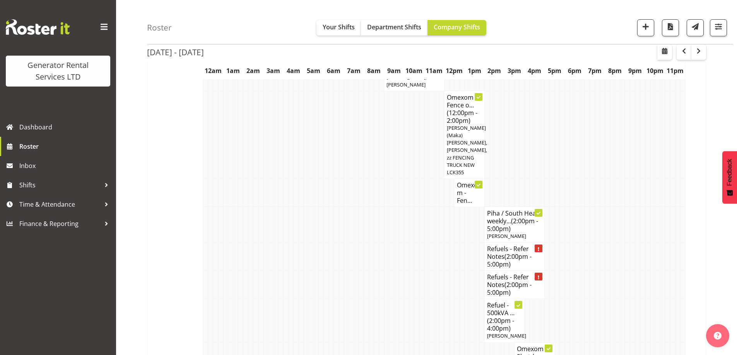
scroll to position [1431, 0]
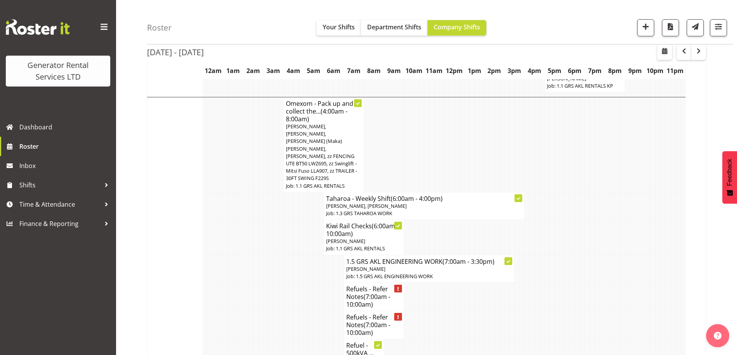
scroll to position [851, 0]
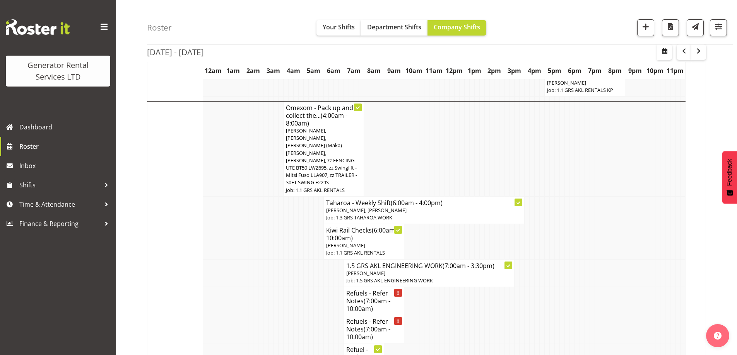
click at [292, 315] on td at bounding box center [290, 329] width 5 height 28
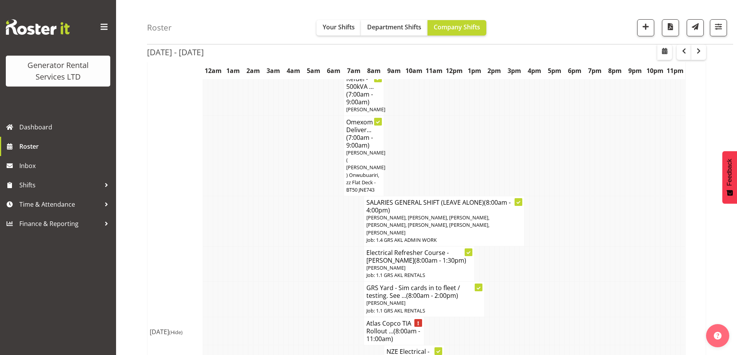
scroll to position [1121, 0]
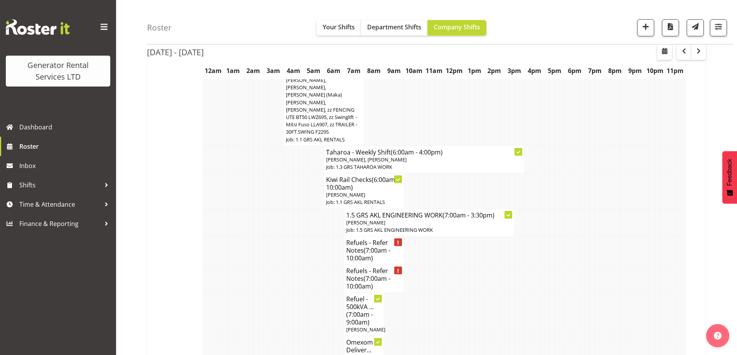
scroll to position [889, 0]
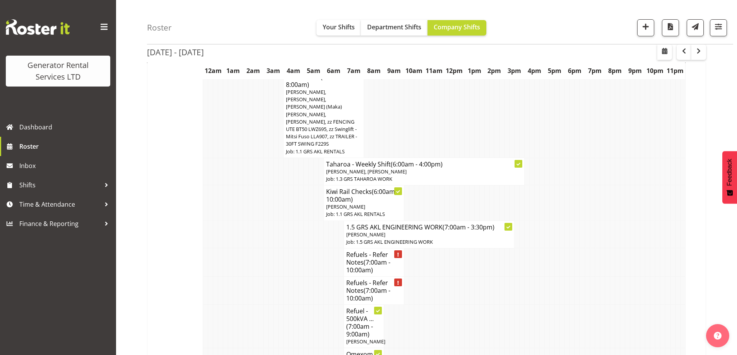
click at [280, 276] on td at bounding box center [280, 290] width 5 height 28
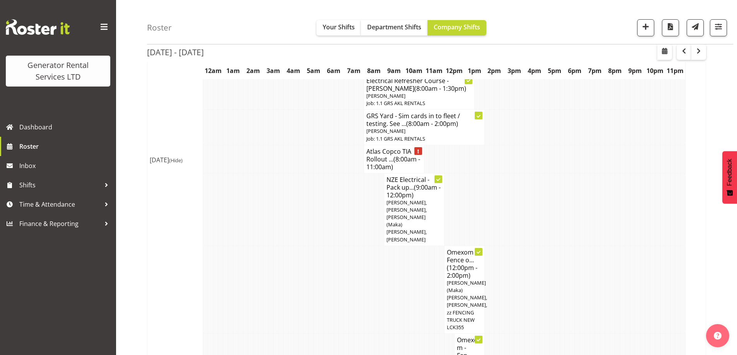
scroll to position [1392, 0]
